Goal: Information Seeking & Learning: Learn about a topic

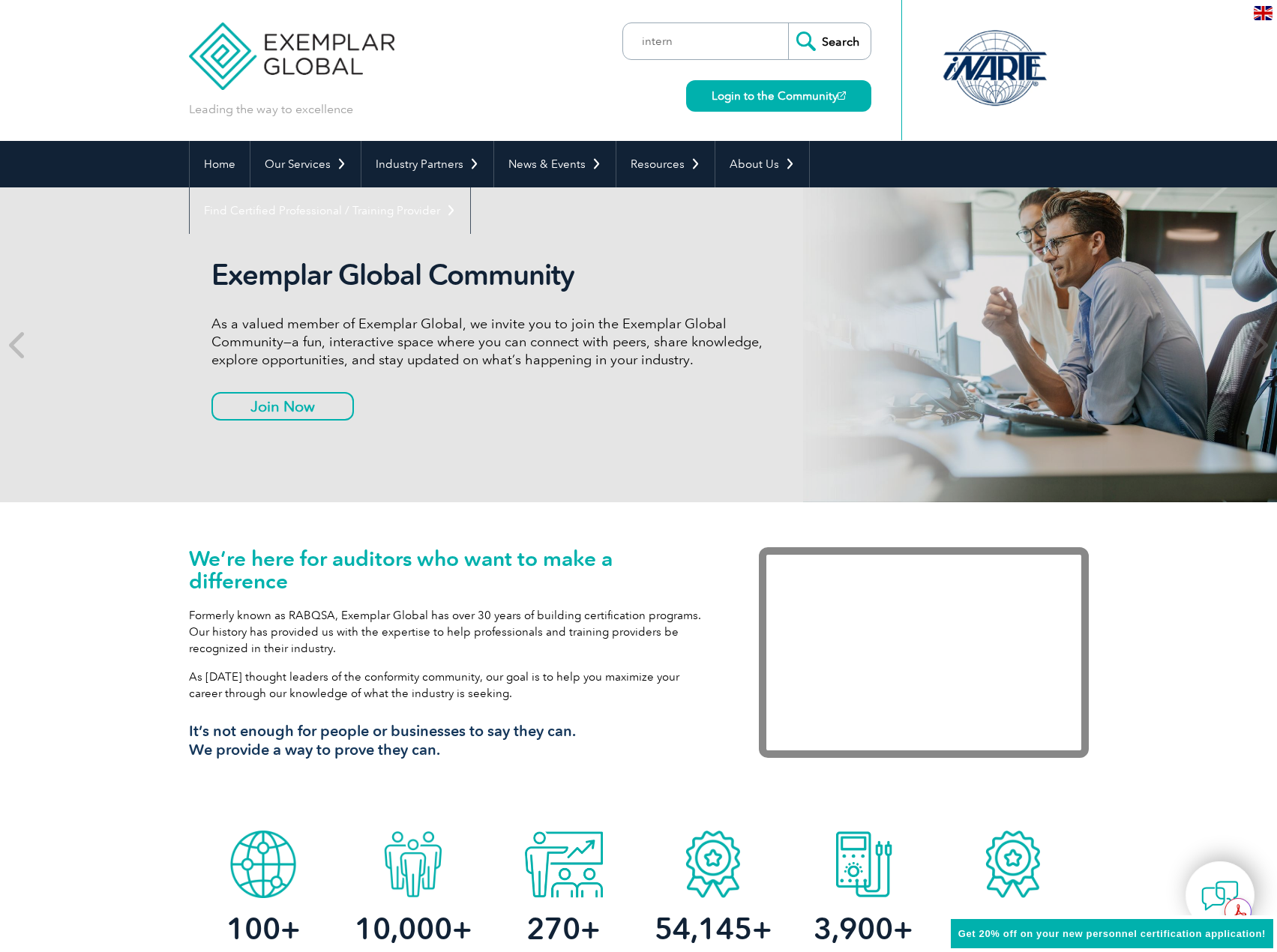
type input "interna"
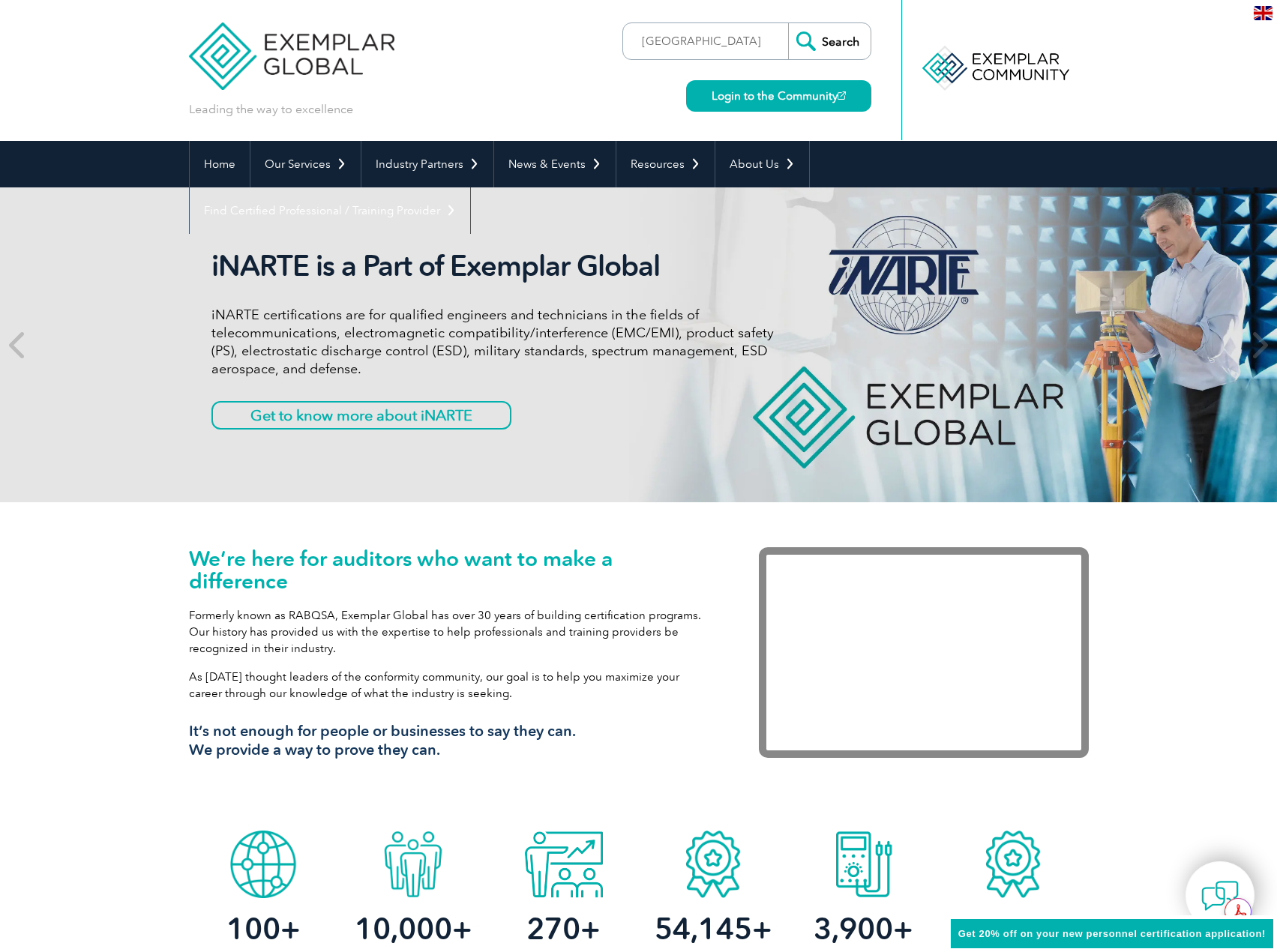
type input "[GEOGRAPHIC_DATA]"
click at [788, 23] on input "Search" at bounding box center [829, 41] width 83 height 36
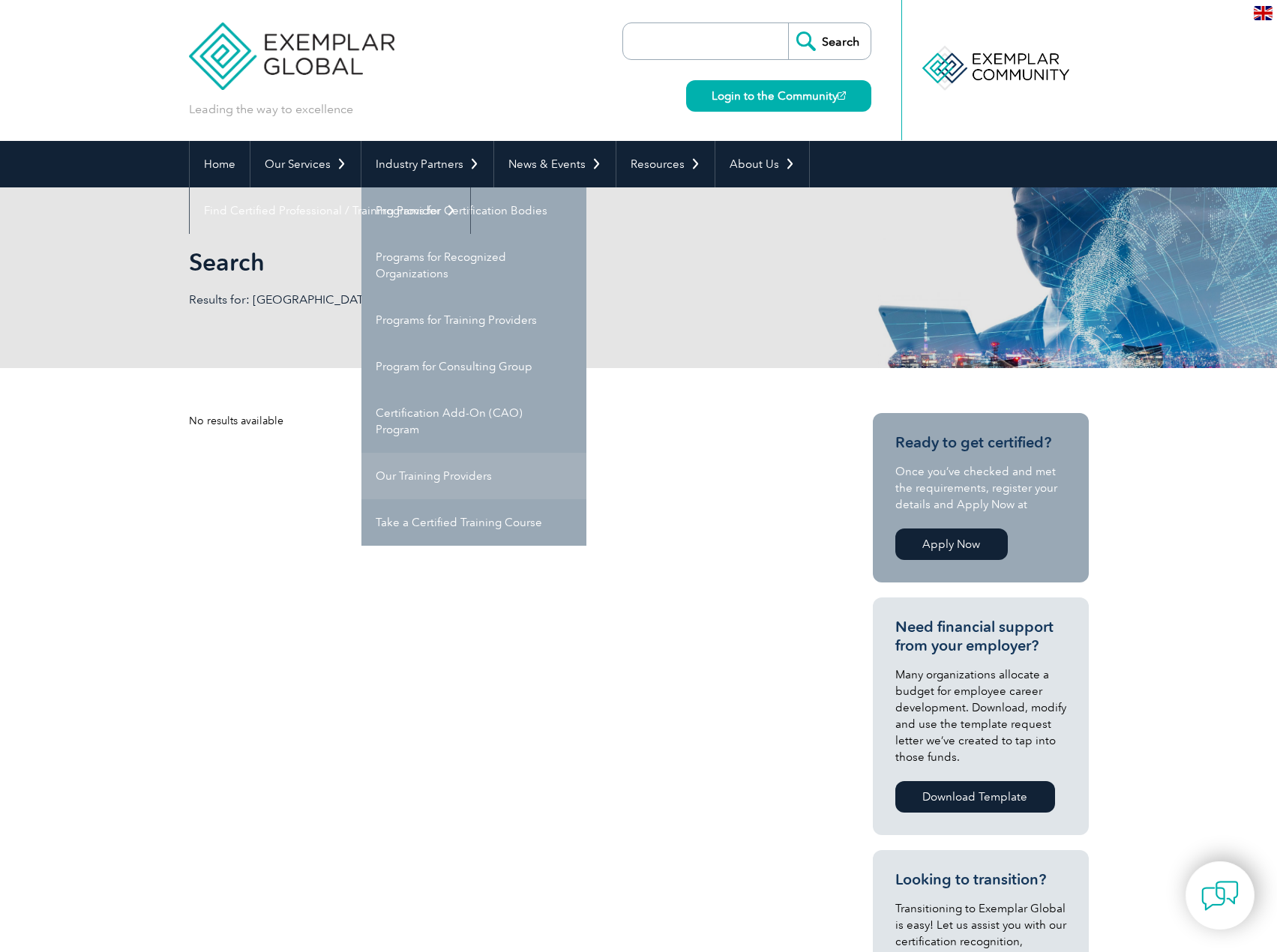
click at [439, 475] on link "Our Training Providers" at bounding box center [474, 476] width 225 height 46
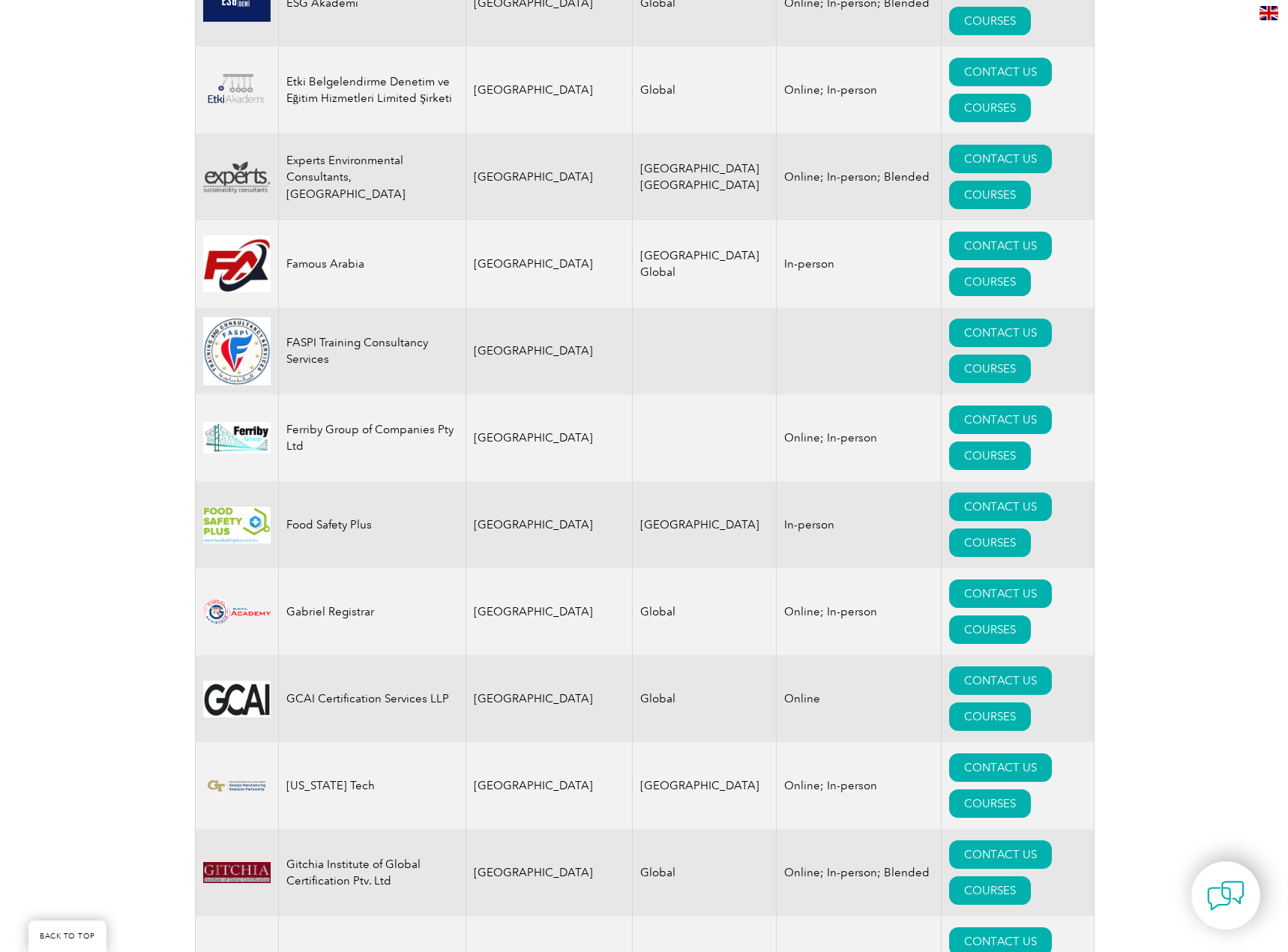
scroll to position [8032, 0]
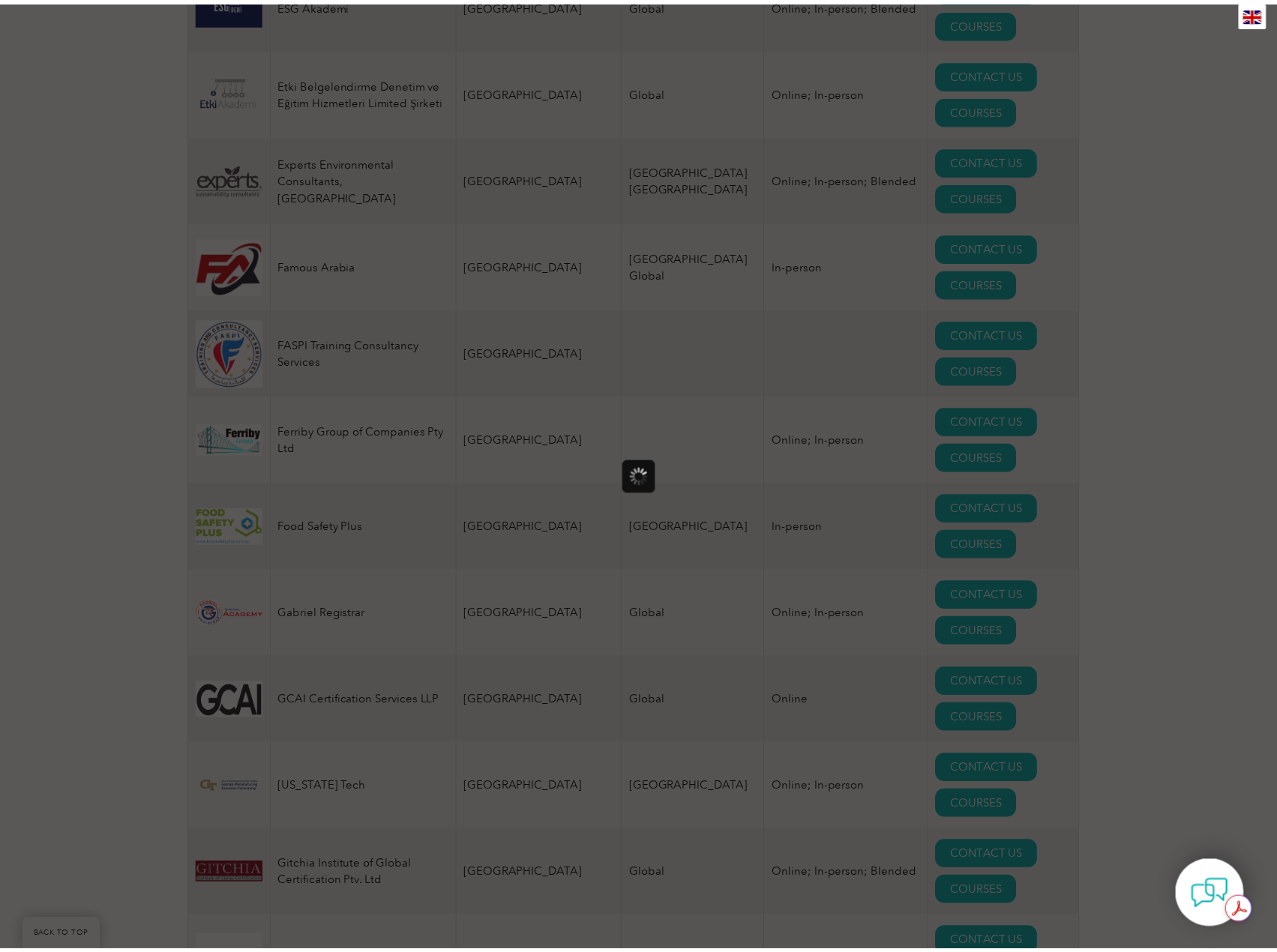
scroll to position [0, 0]
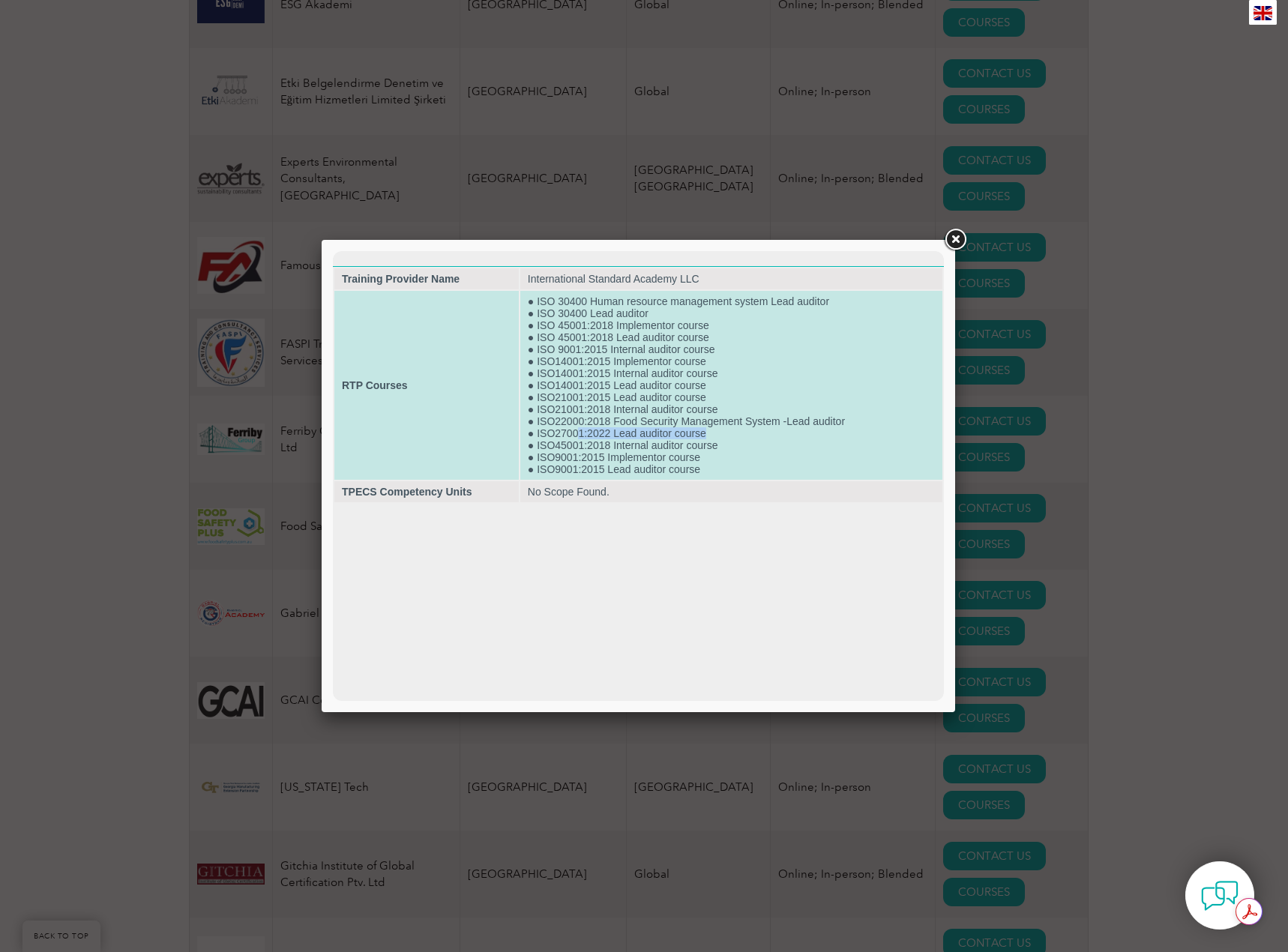
drag, startPoint x: 578, startPoint y: 434, endPoint x: 711, endPoint y: 438, distance: 133.1
click at [711, 438] on td "● ISO 30400 Human resource management system Lead auditor ● ISO 30400 Lead audi…" at bounding box center [731, 385] width 422 height 189
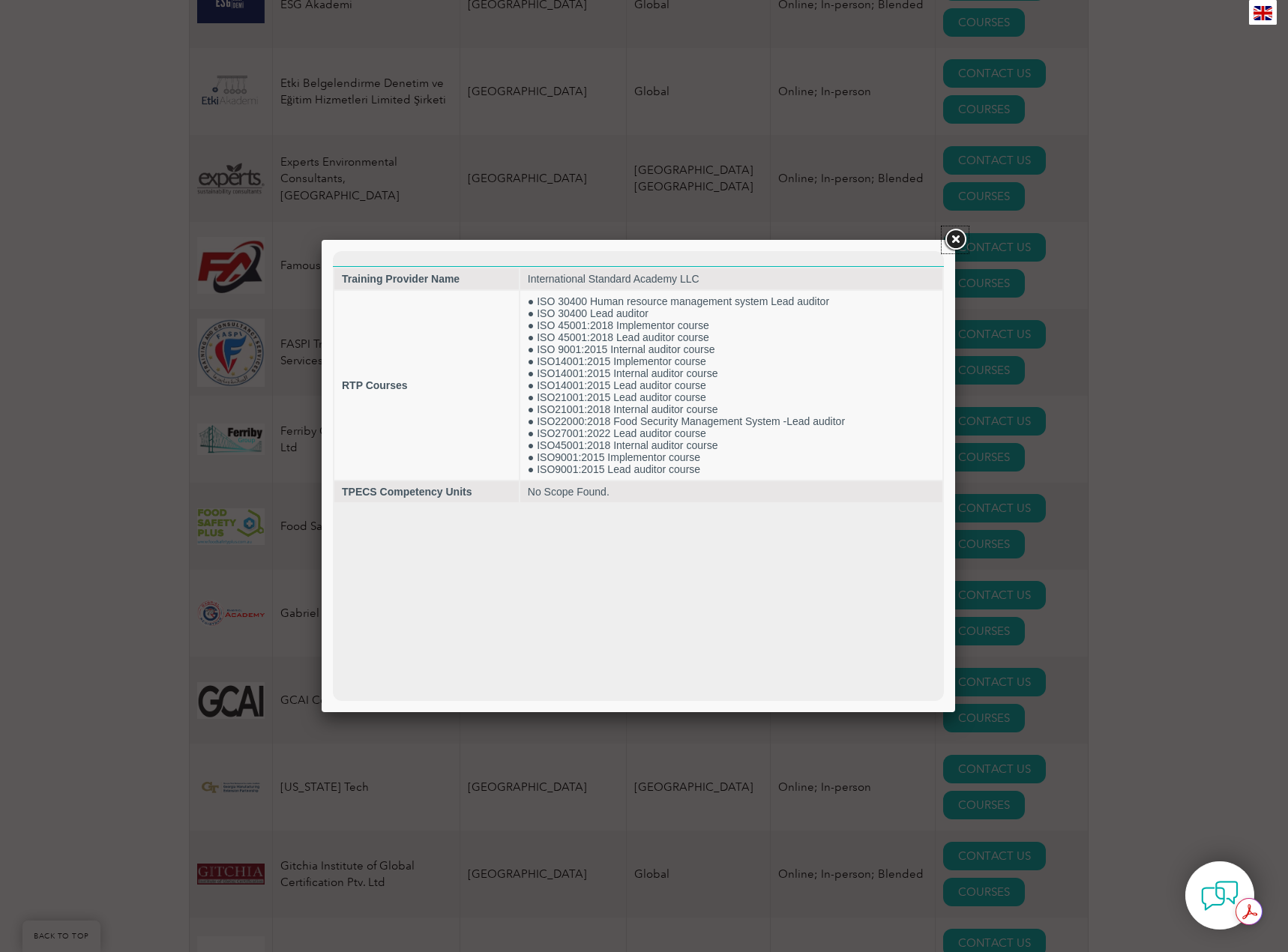
click at [954, 240] on link at bounding box center [955, 240] width 27 height 27
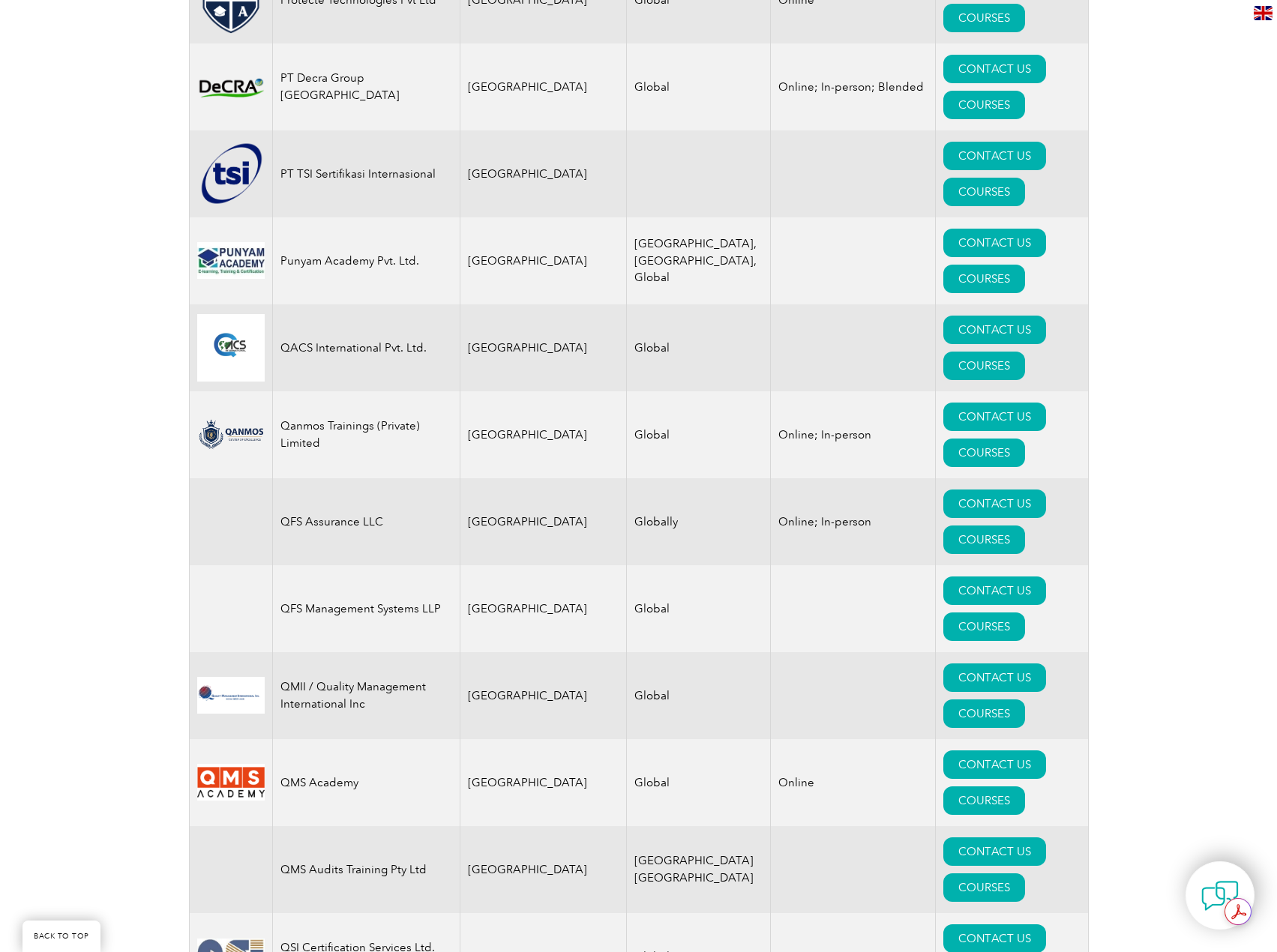
drag, startPoint x: 111, startPoint y: 467, endPoint x: 119, endPoint y: 714, distance: 247.1
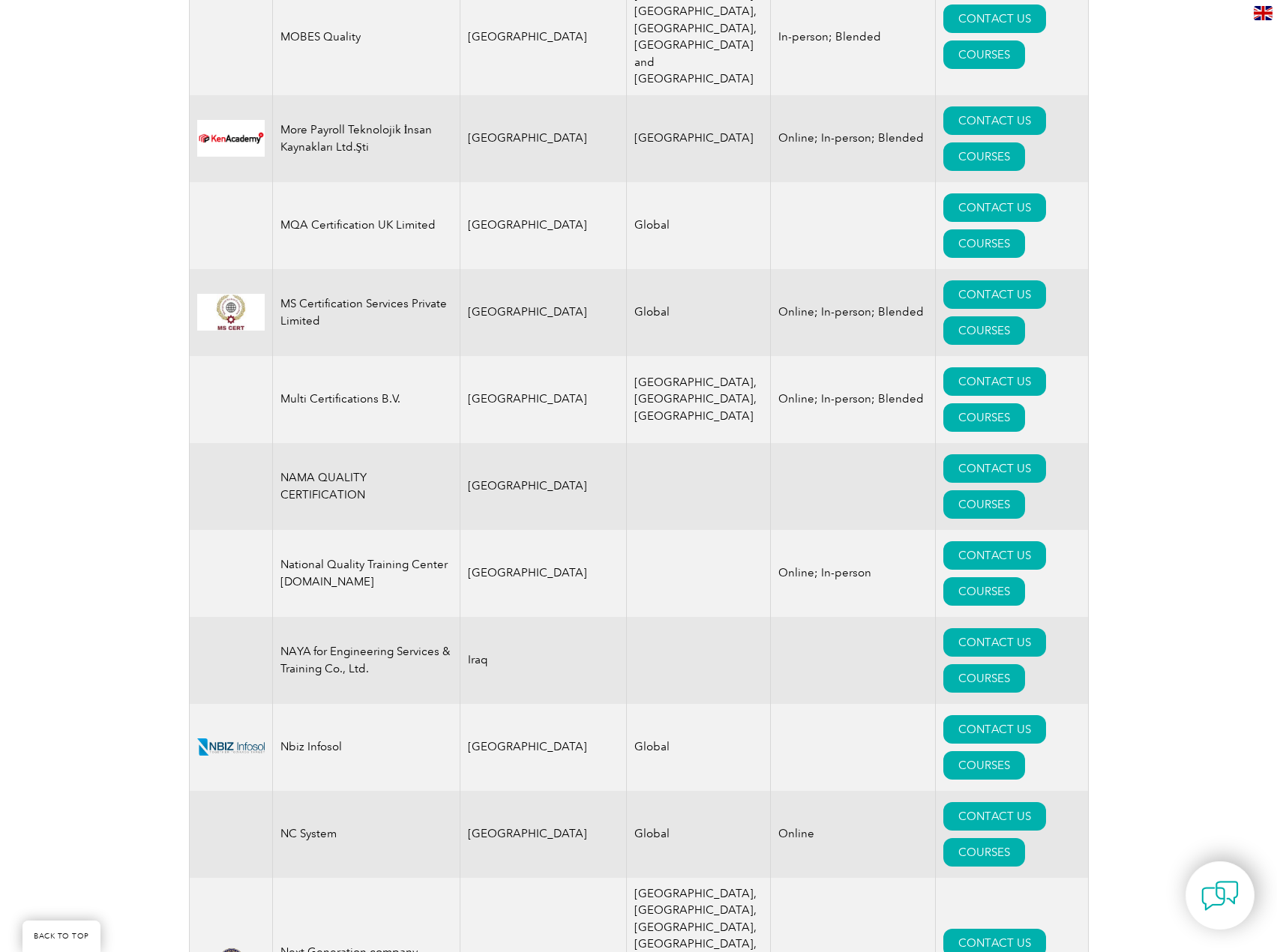
scroll to position [12621, 0]
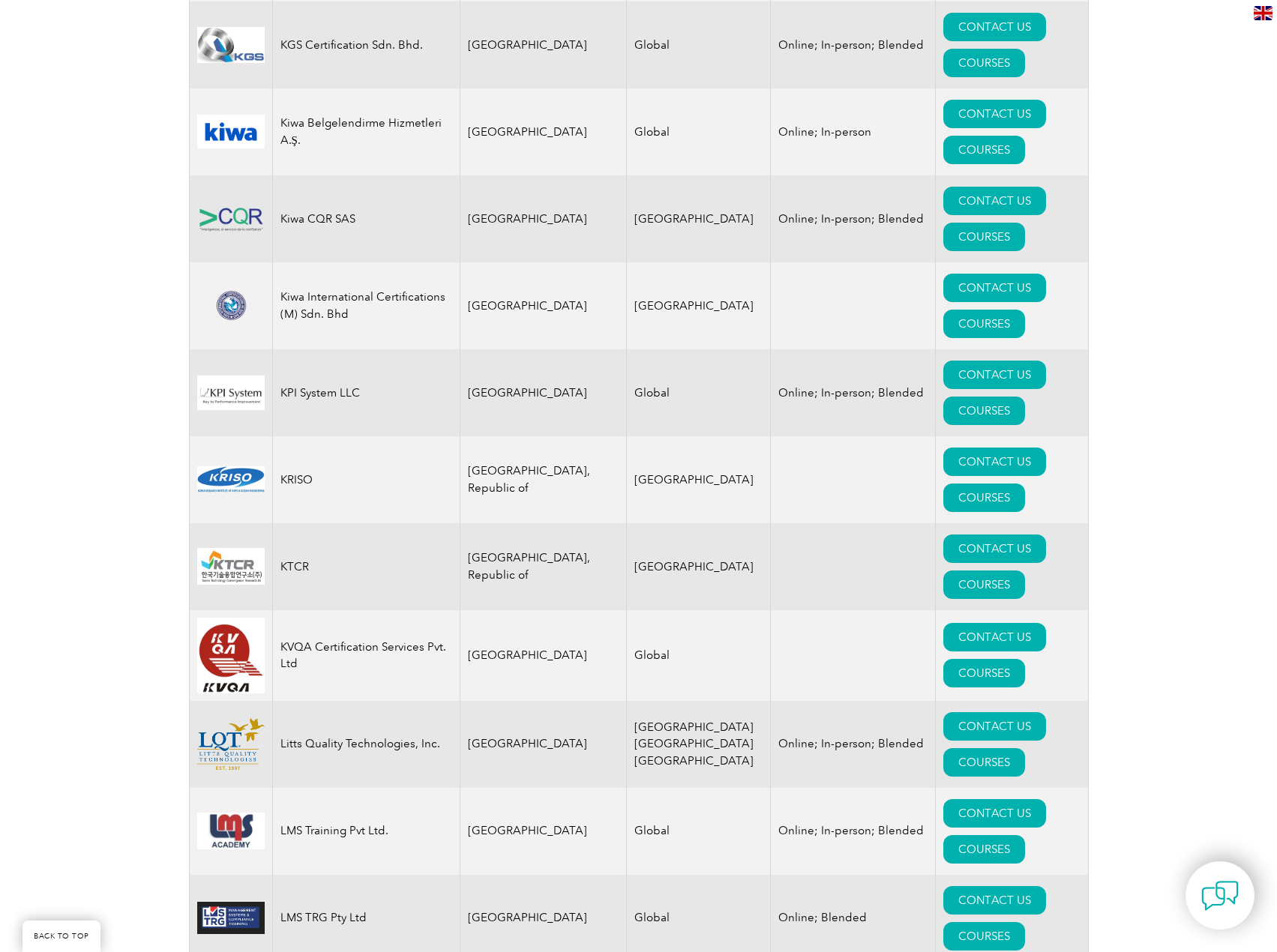
drag, startPoint x: 132, startPoint y: 422, endPoint x: 139, endPoint y: 252, distance: 170.1
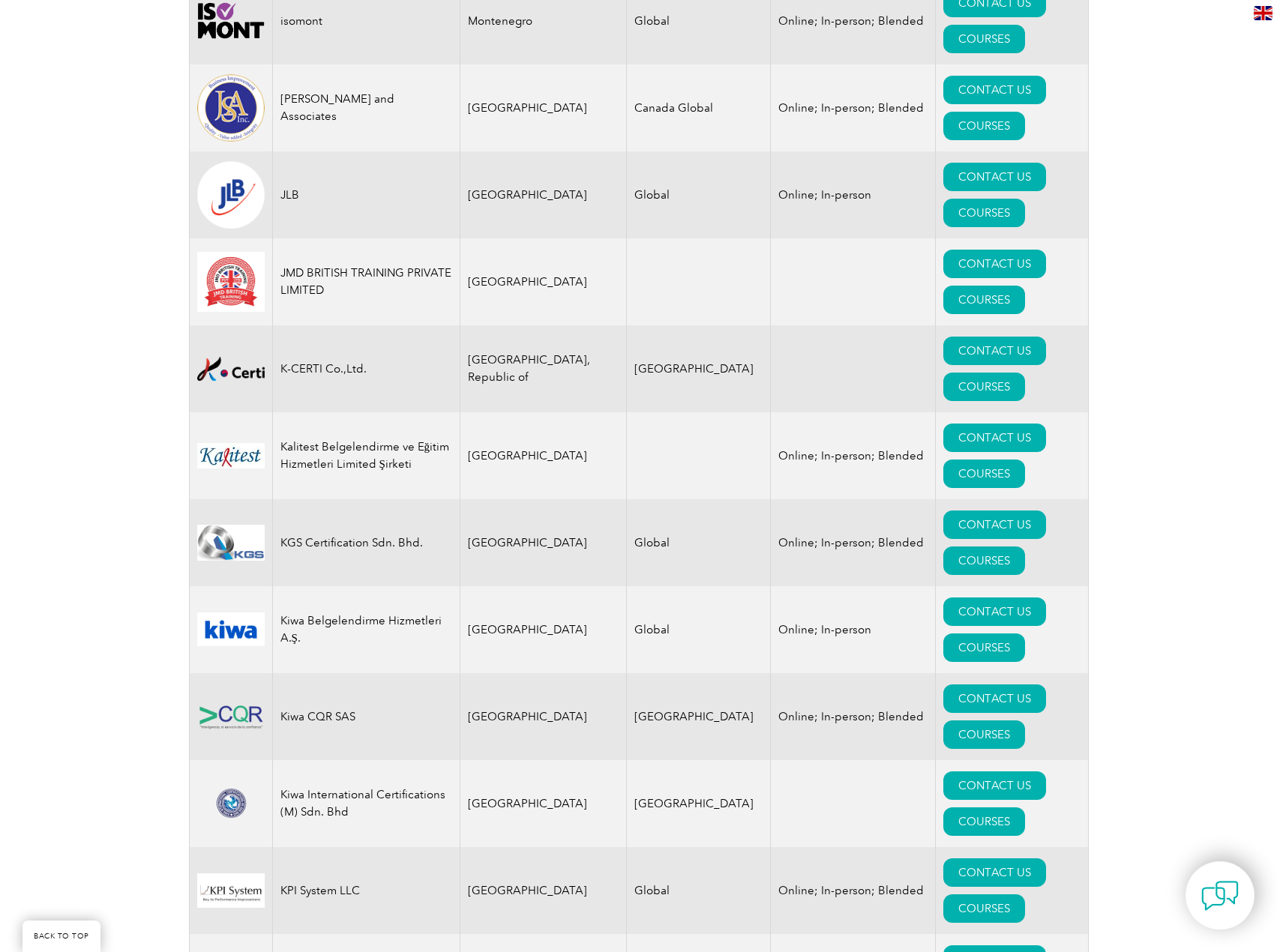
click at [123, 393] on div "Exemplar Global proudly works with a global network of training providers, cons…" at bounding box center [638, 404] width 1277 height 25388
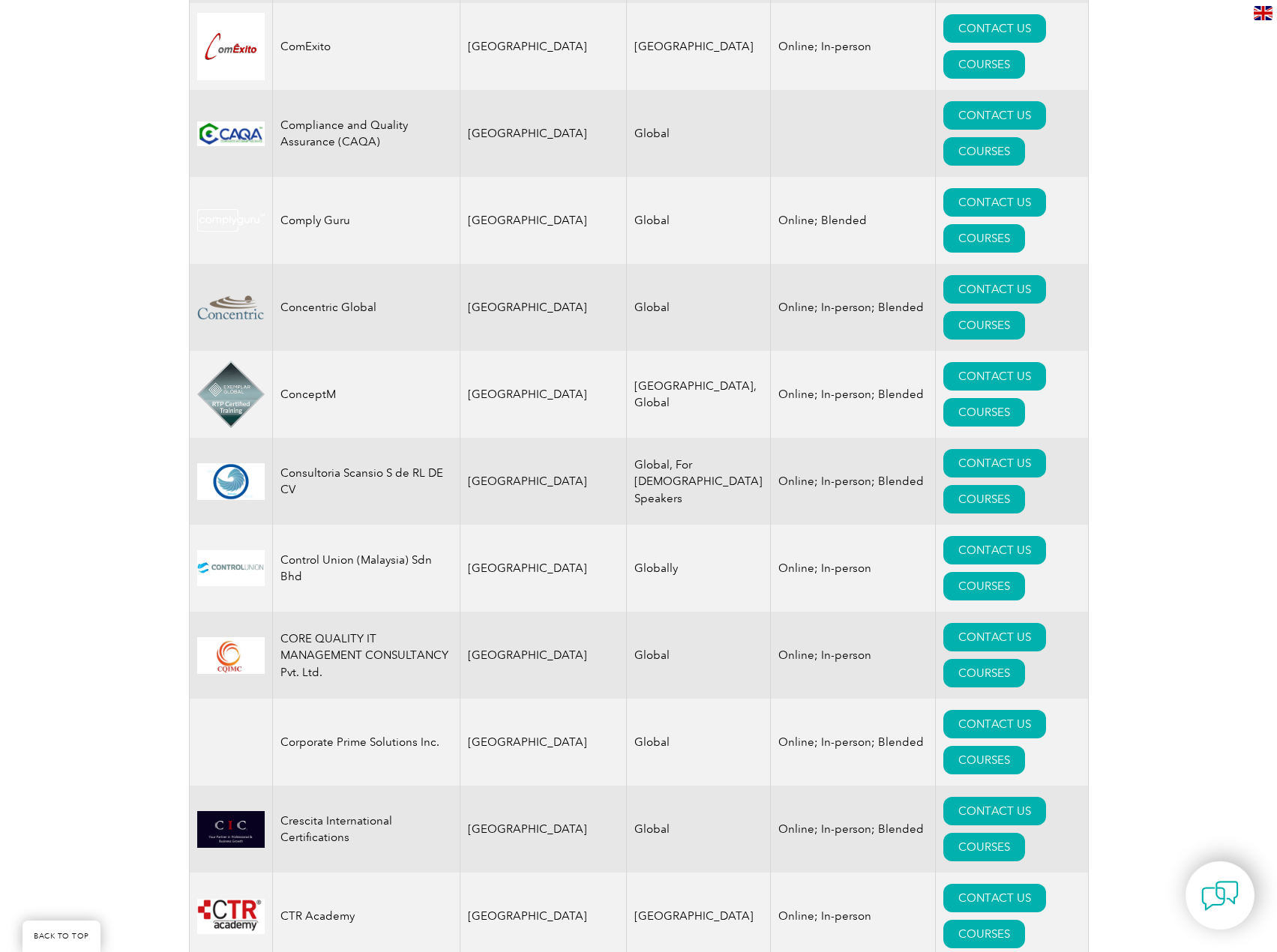
scroll to position [5684, 0]
